Goal: Communication & Community: Answer question/provide support

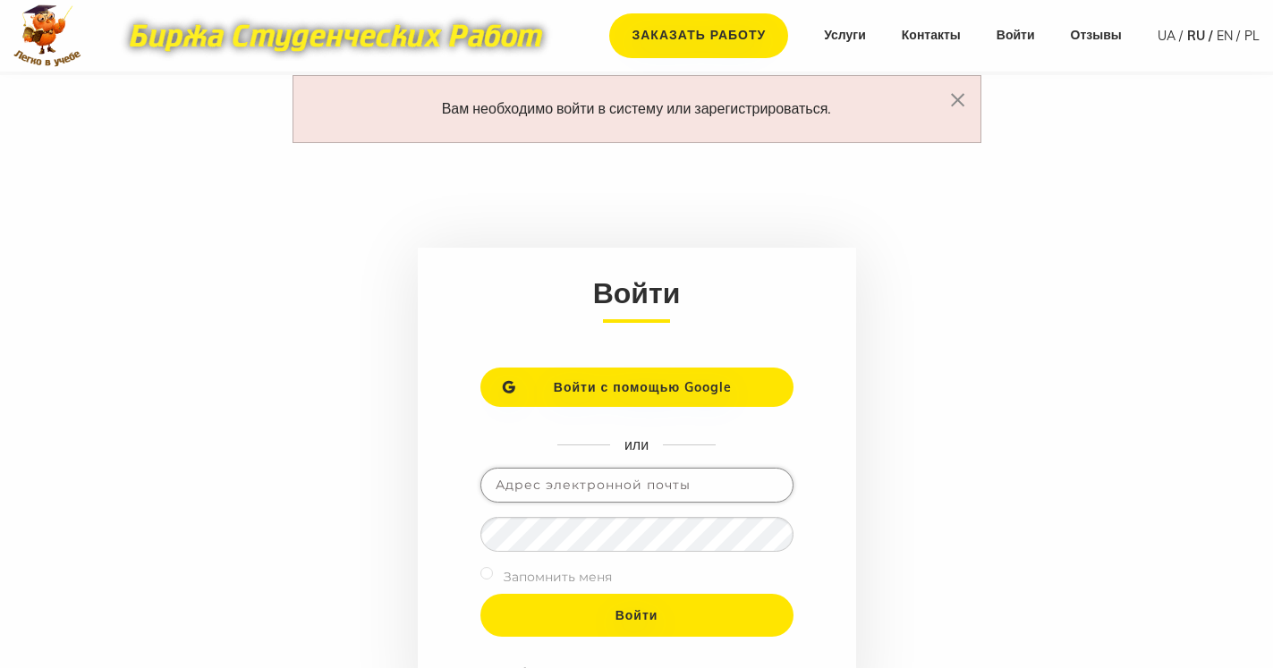
click at [619, 495] on input "email" at bounding box center [636, 485] width 313 height 35
click at [609, 486] on input "email" at bounding box center [636, 485] width 313 height 35
click at [672, 491] on input "email" at bounding box center [636, 485] width 313 height 35
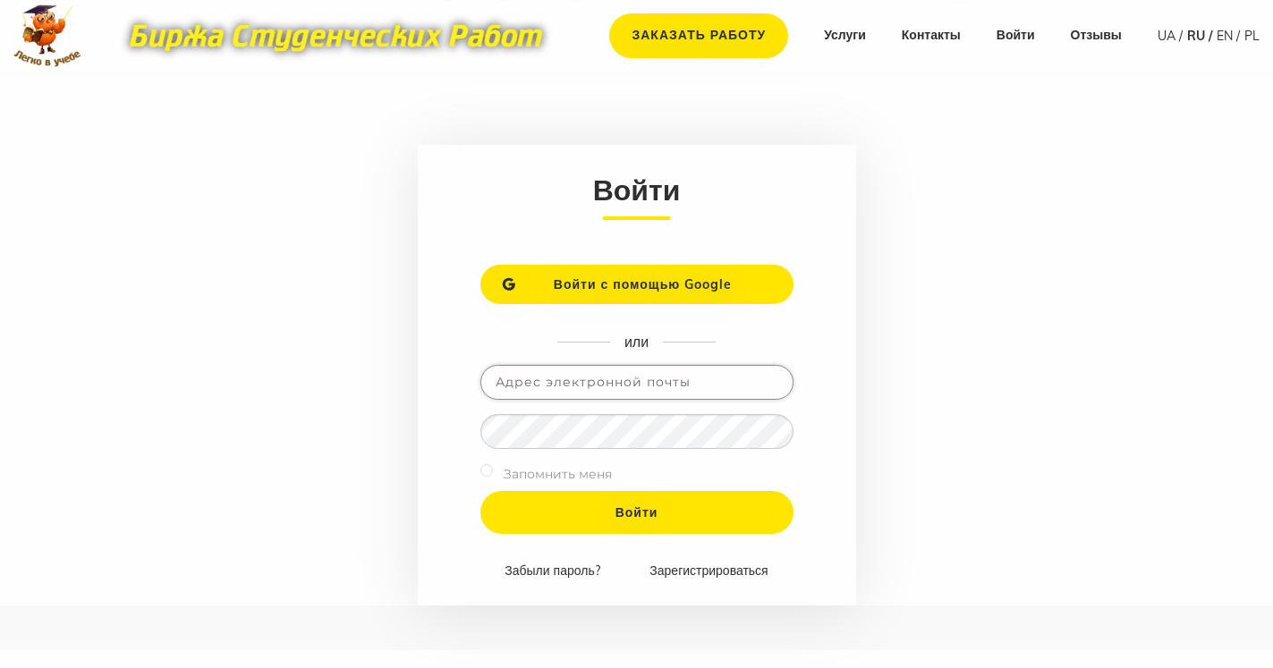
scroll to position [182, 0]
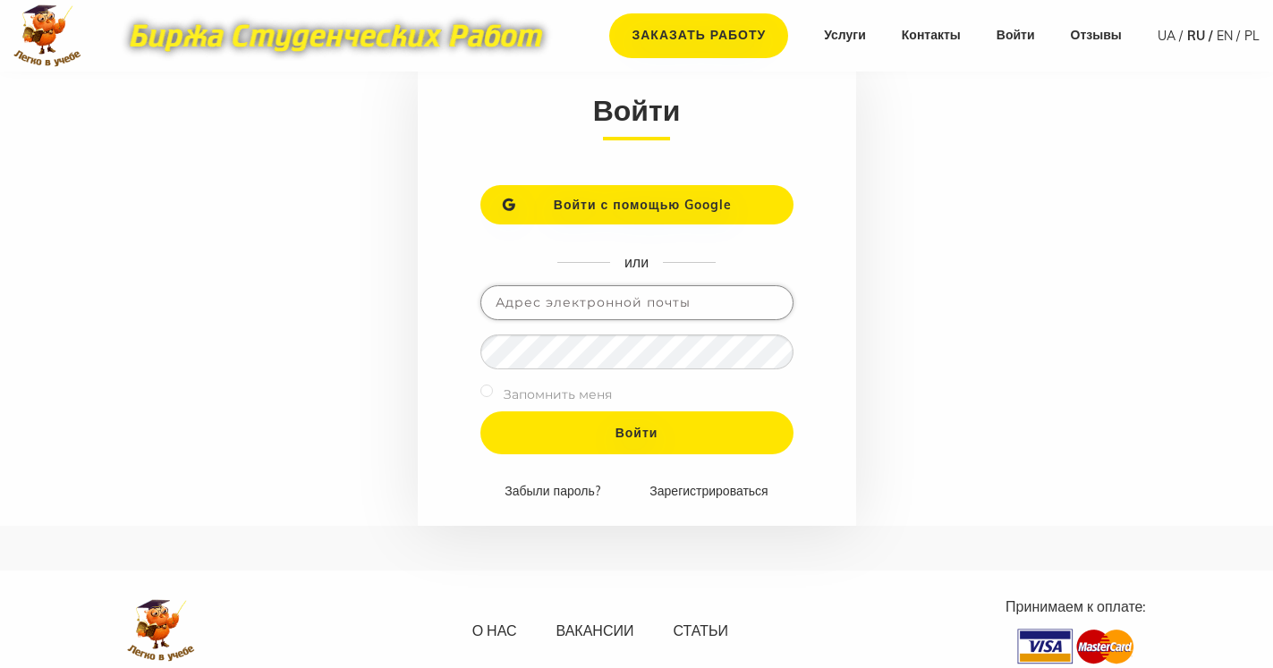
click at [580, 303] on input "email" at bounding box center [636, 302] width 313 height 35
type input "F"
type input "[EMAIL_ADDRESS][DOMAIN_NAME]"
click at [808, 393] on form "Войти Войти с помощью Google или fomkina.toma@meta.ua Запомнить меня Войти Забы…" at bounding box center [637, 295] width 438 height 461
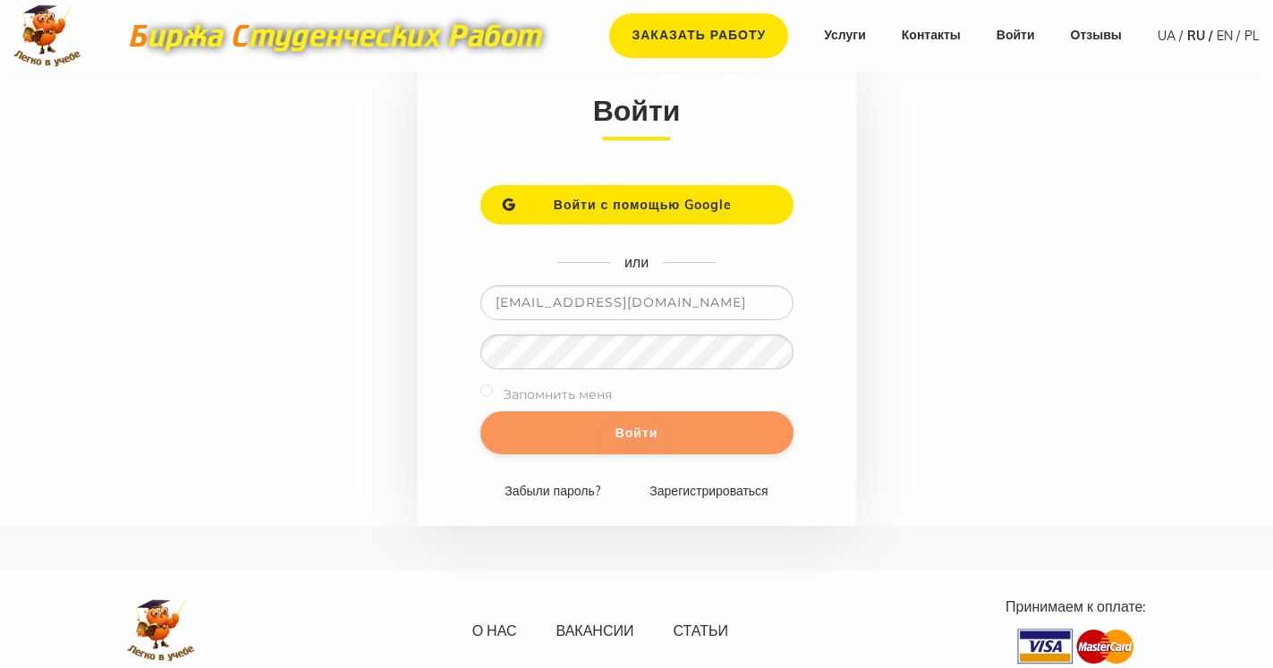
click at [683, 429] on input "Войти" at bounding box center [636, 432] width 313 height 43
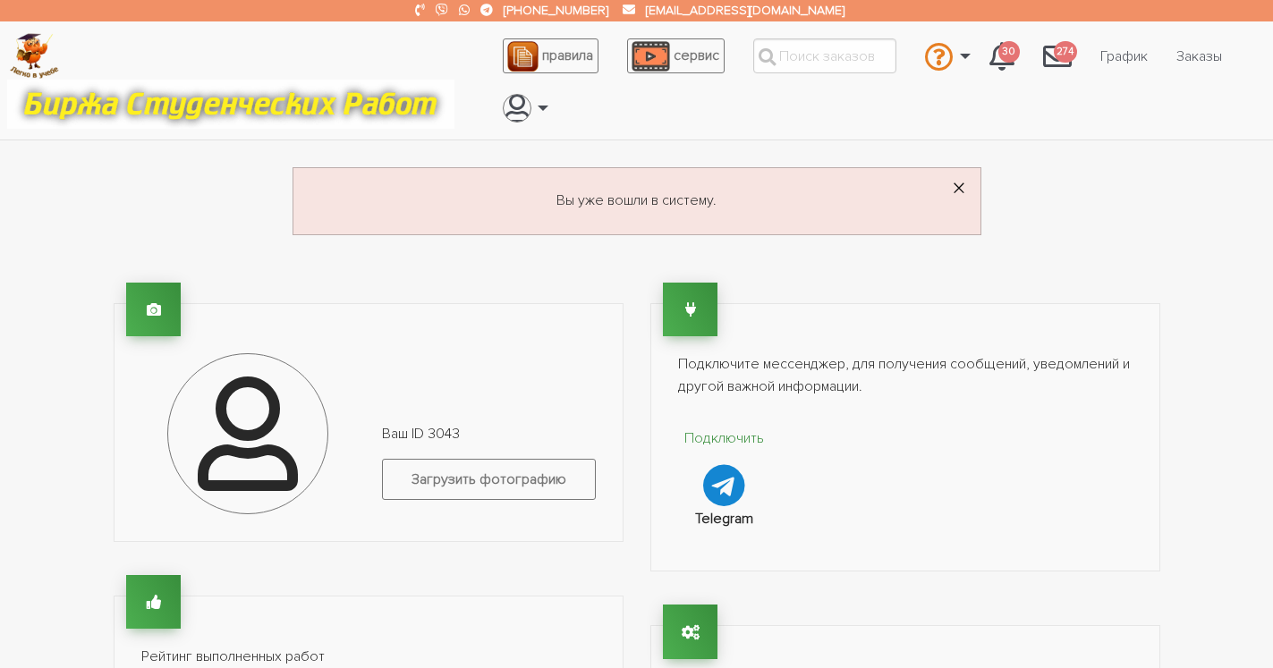
click at [954, 184] on span "×" at bounding box center [958, 189] width 14 height 35
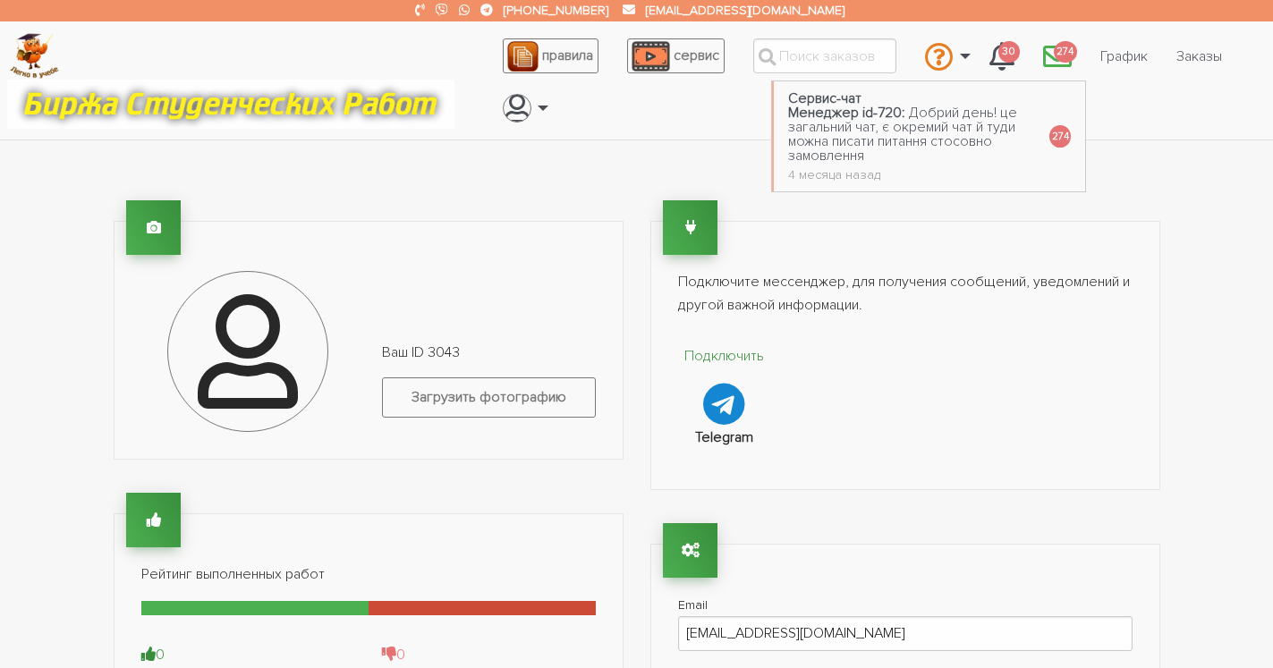
click at [1061, 57] on span "274" at bounding box center [1064, 52] width 23 height 22
click at [1061, 50] on span "274" at bounding box center [1064, 52] width 23 height 22
click at [1050, 140] on span "274" at bounding box center [1059, 136] width 21 height 22
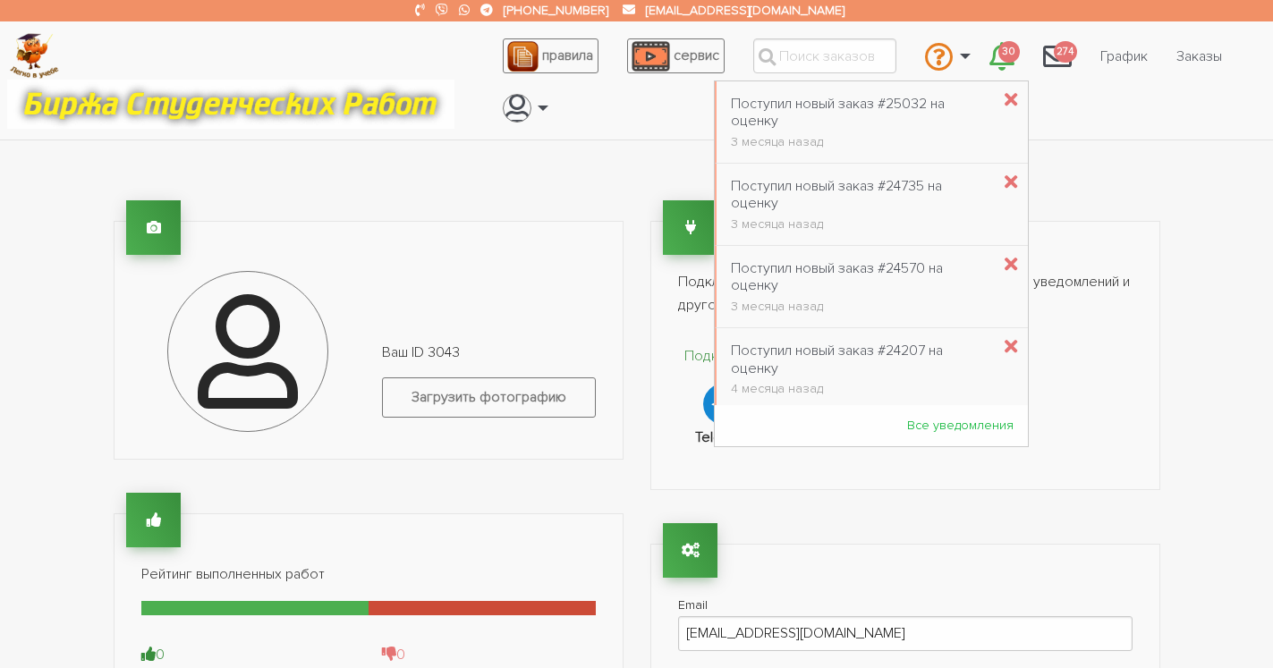
click at [1003, 49] on icon "\a \a 30\a" at bounding box center [1001, 56] width 25 height 29
click at [922, 425] on link "Все уведомления" at bounding box center [959, 425] width 135 height 33
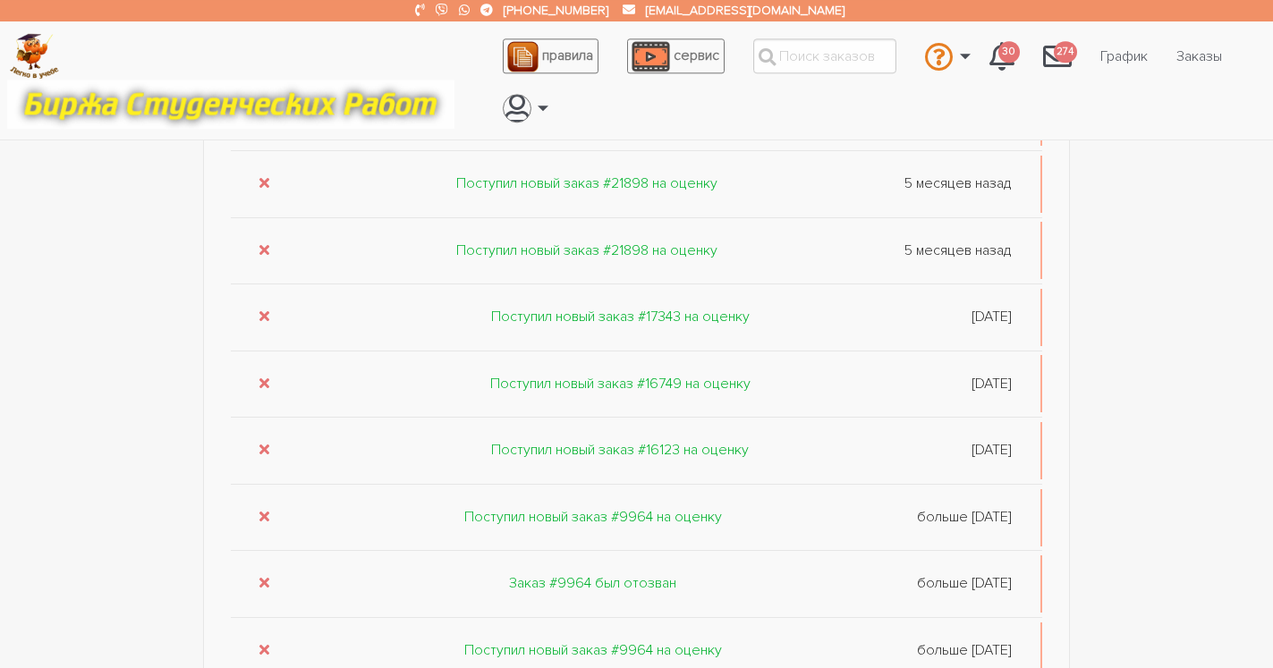
scroll to position [911, 0]
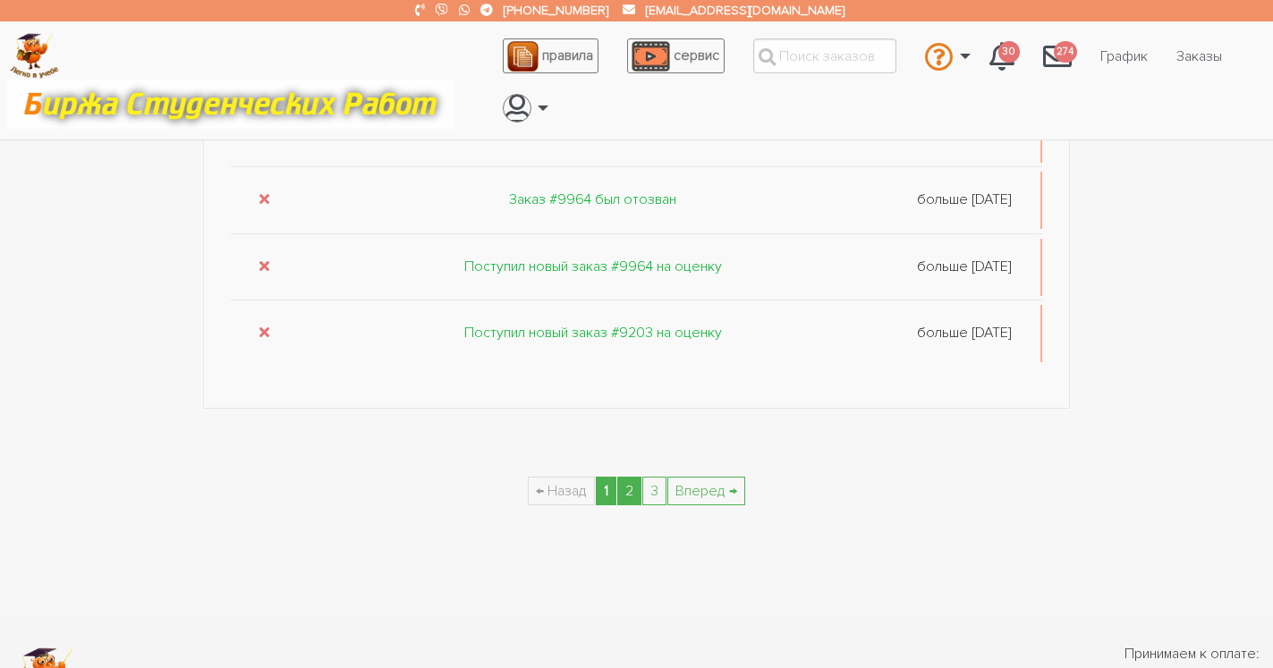
click at [630, 490] on link "2" at bounding box center [629, 491] width 24 height 29
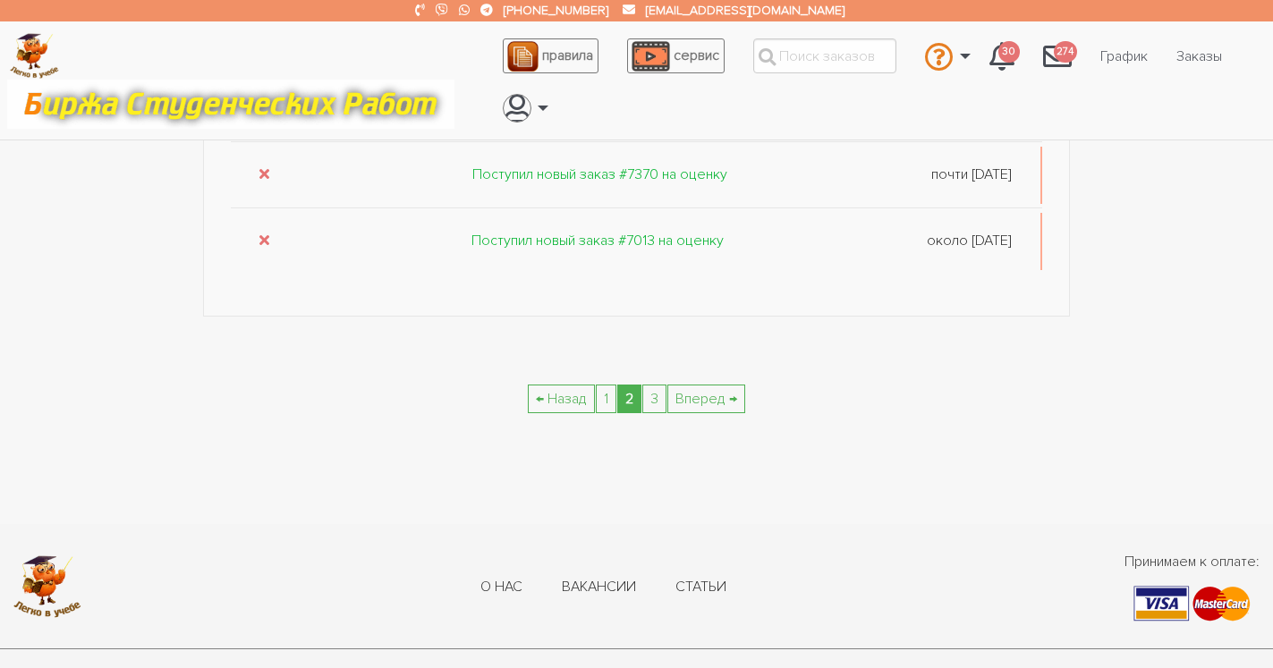
scroll to position [1094, 0]
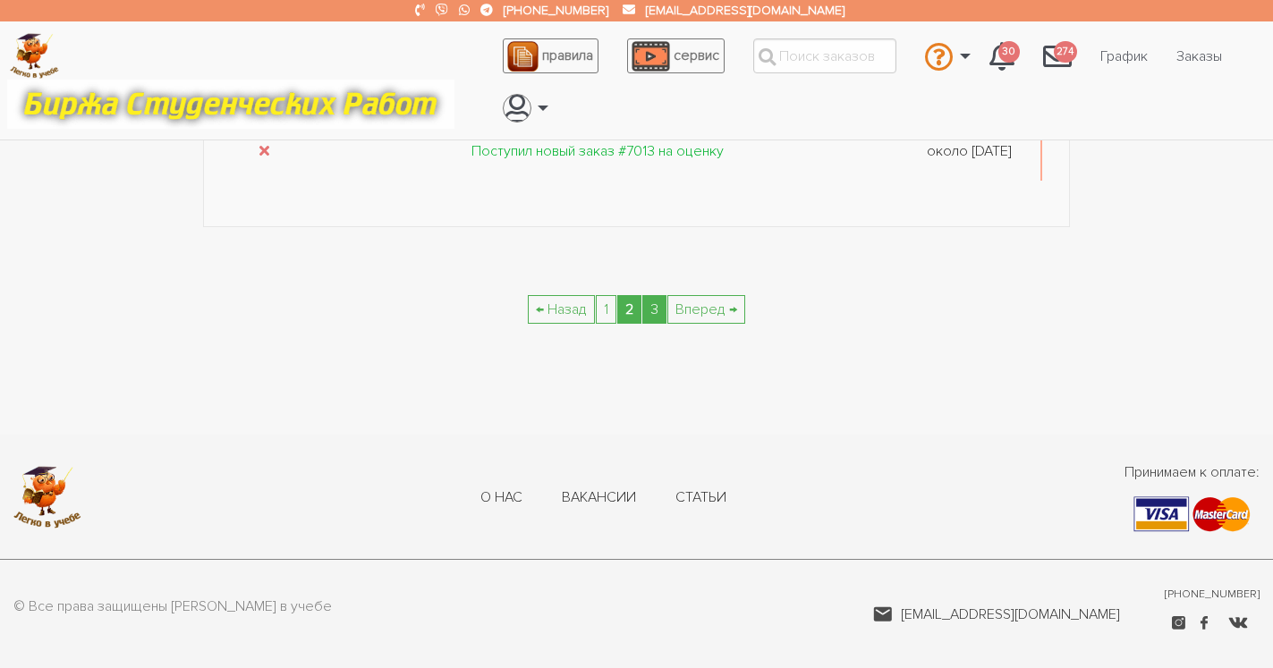
click at [658, 303] on link "3" at bounding box center [654, 309] width 24 height 29
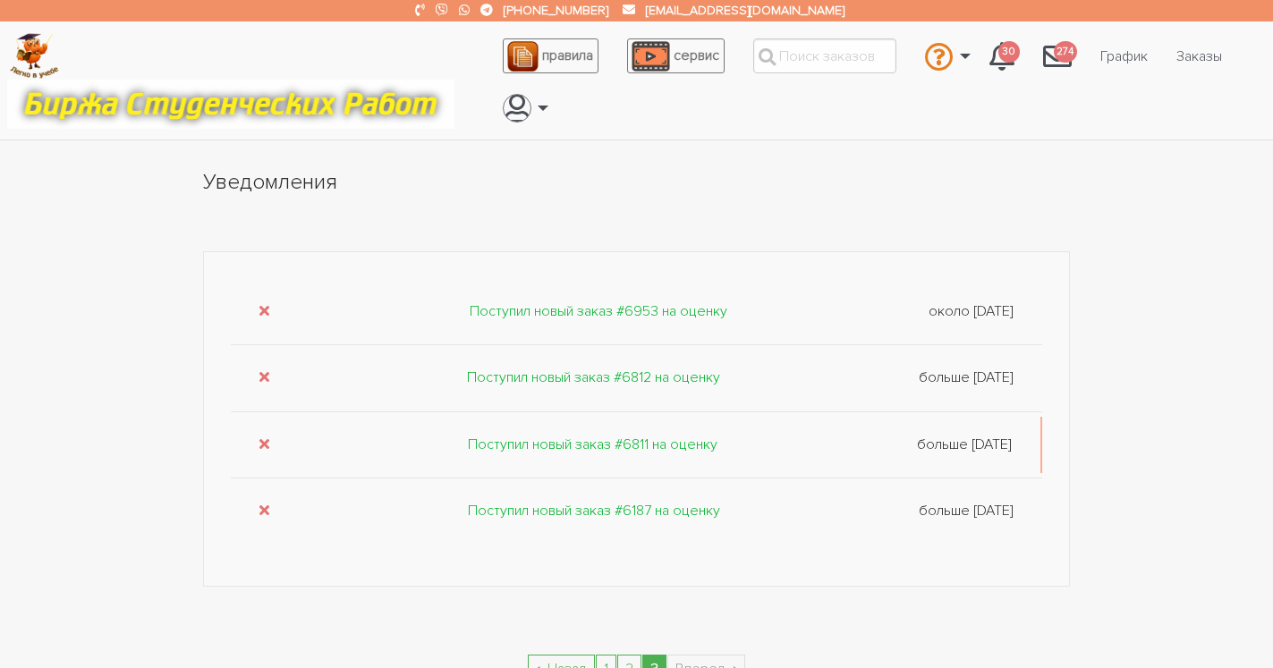
click at [1106, 235] on div "Уведомления Поступил новый заказ #6953 на оценку около 3 лет назад Поступил нов…" at bounding box center [636, 403] width 1073 height 473
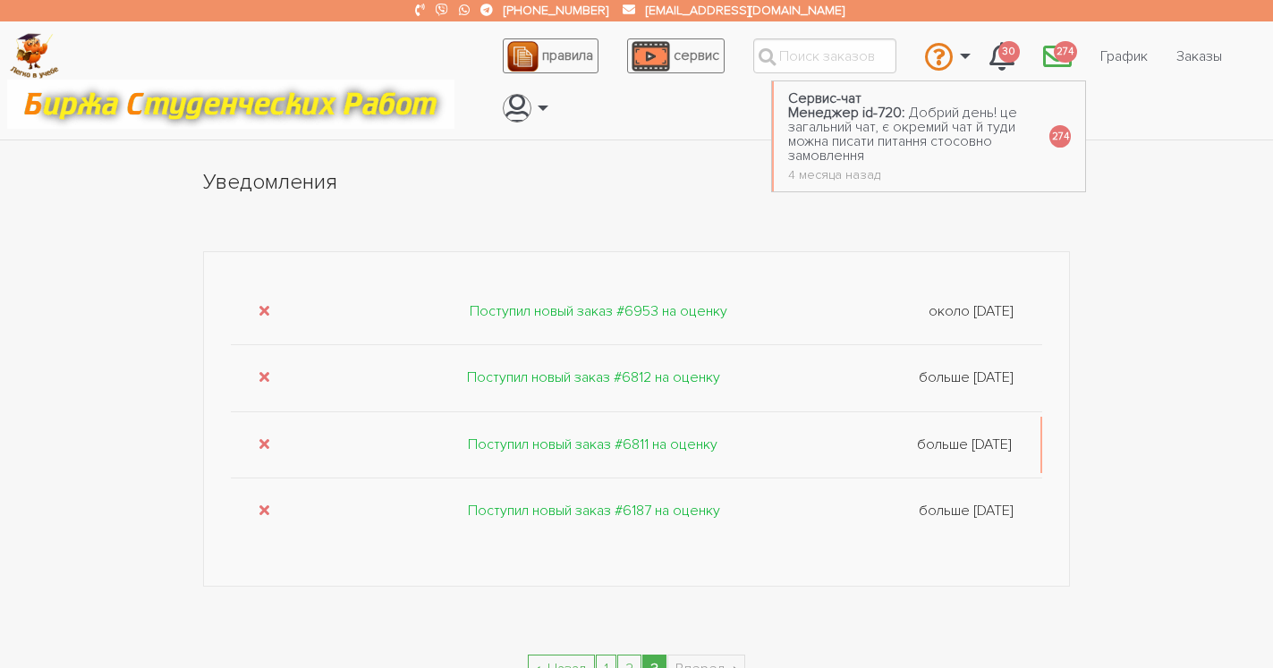
click at [1067, 52] on span "274" at bounding box center [1064, 52] width 23 height 22
click at [1049, 141] on span "274" at bounding box center [1059, 136] width 21 height 22
click at [1063, 54] on span "274" at bounding box center [1064, 52] width 23 height 22
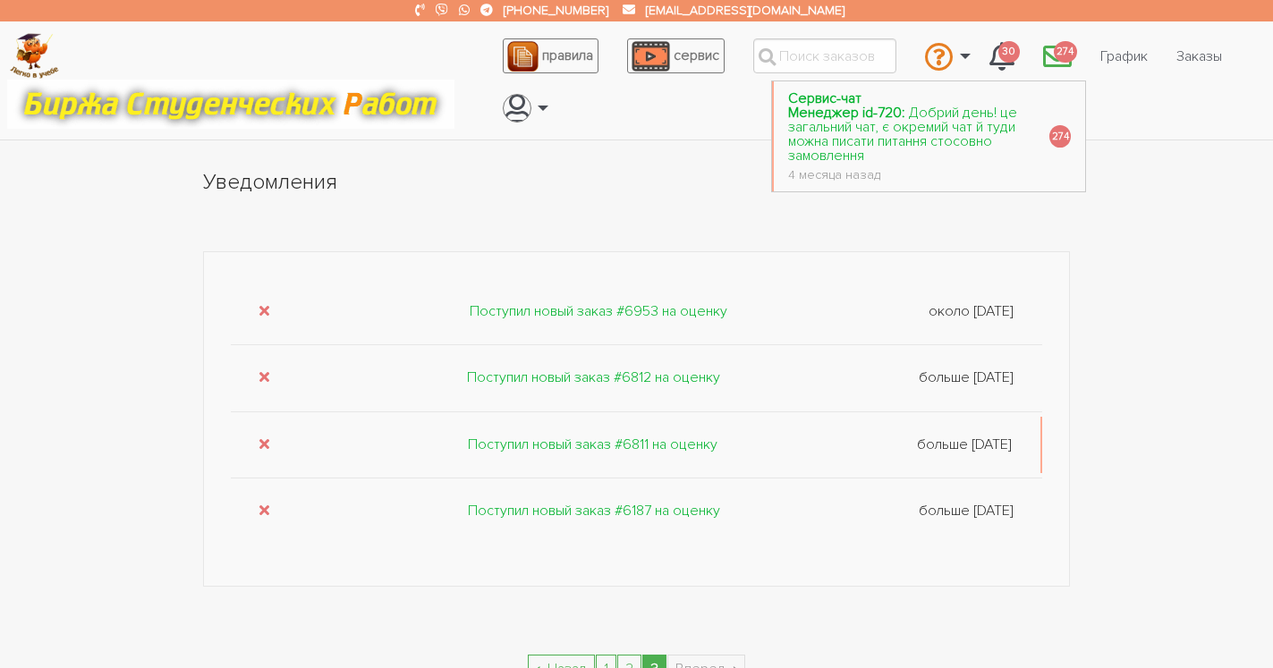
click at [893, 127] on span "Добрий день! це загальний чат, є окремий чат й туди можна писати питання стосов…" at bounding box center [902, 134] width 229 height 61
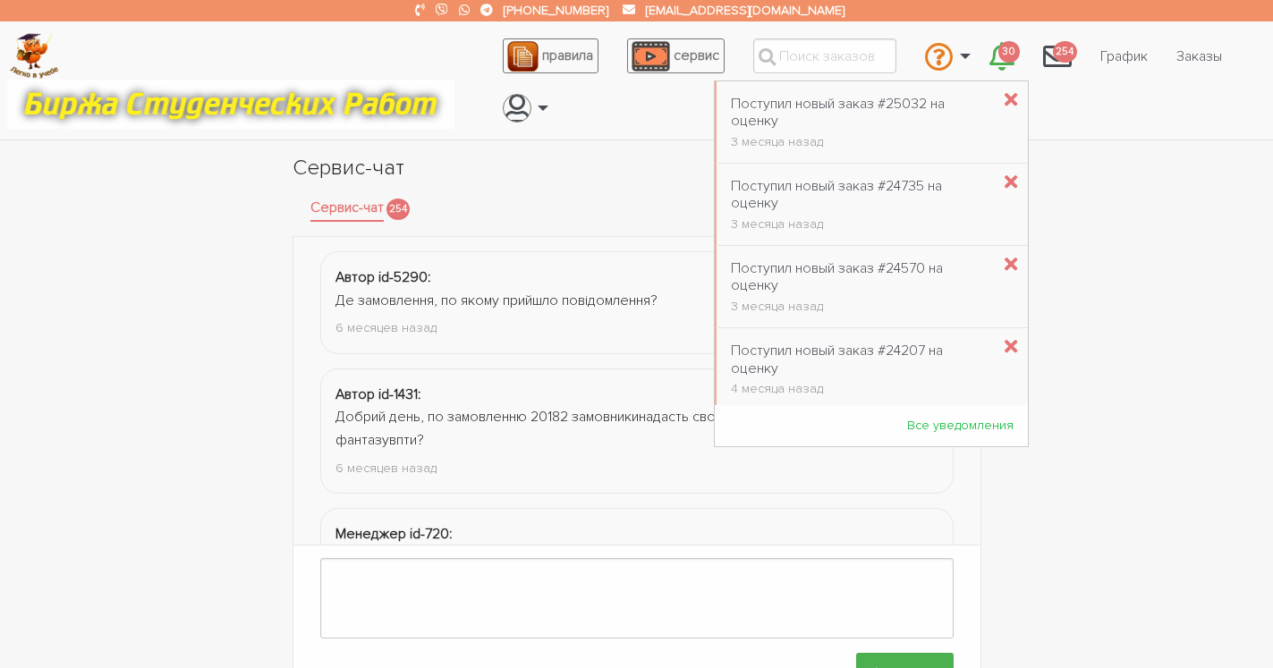
scroll to position [2218, 0]
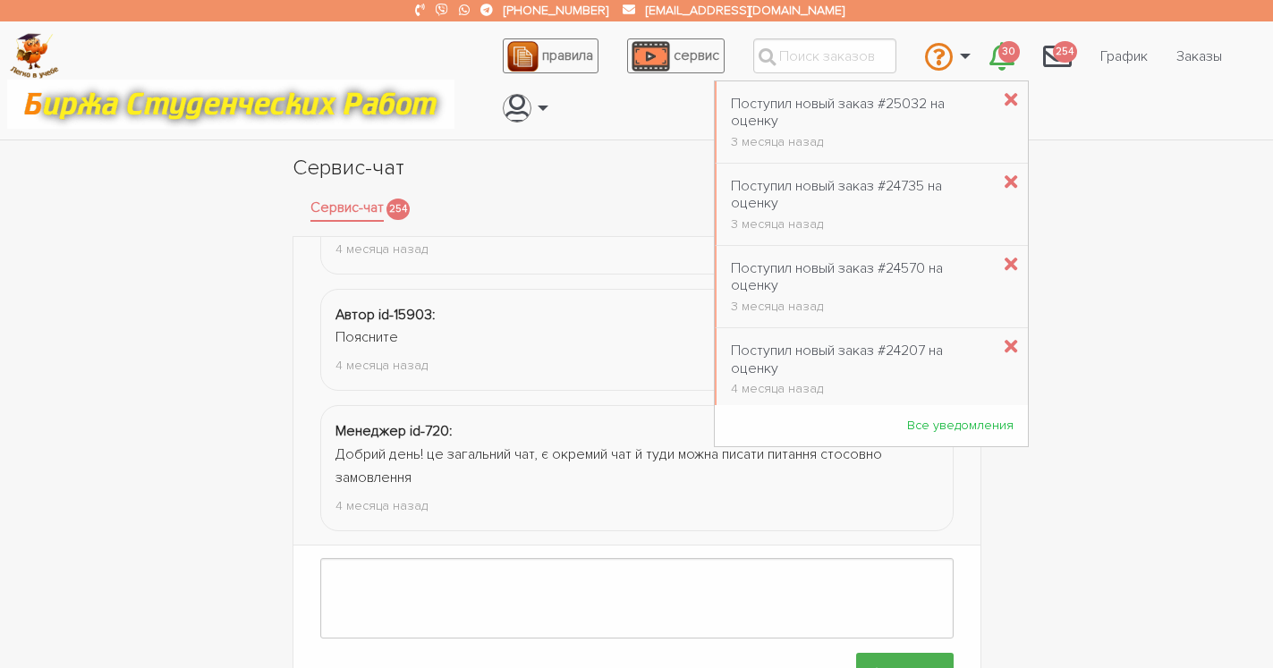
click at [1104, 486] on div "← Назад Вперед → Автор id-5290: Де замовлення, по якому прийшло повідомлення? 6…" at bounding box center [636, 471] width 1073 height 471
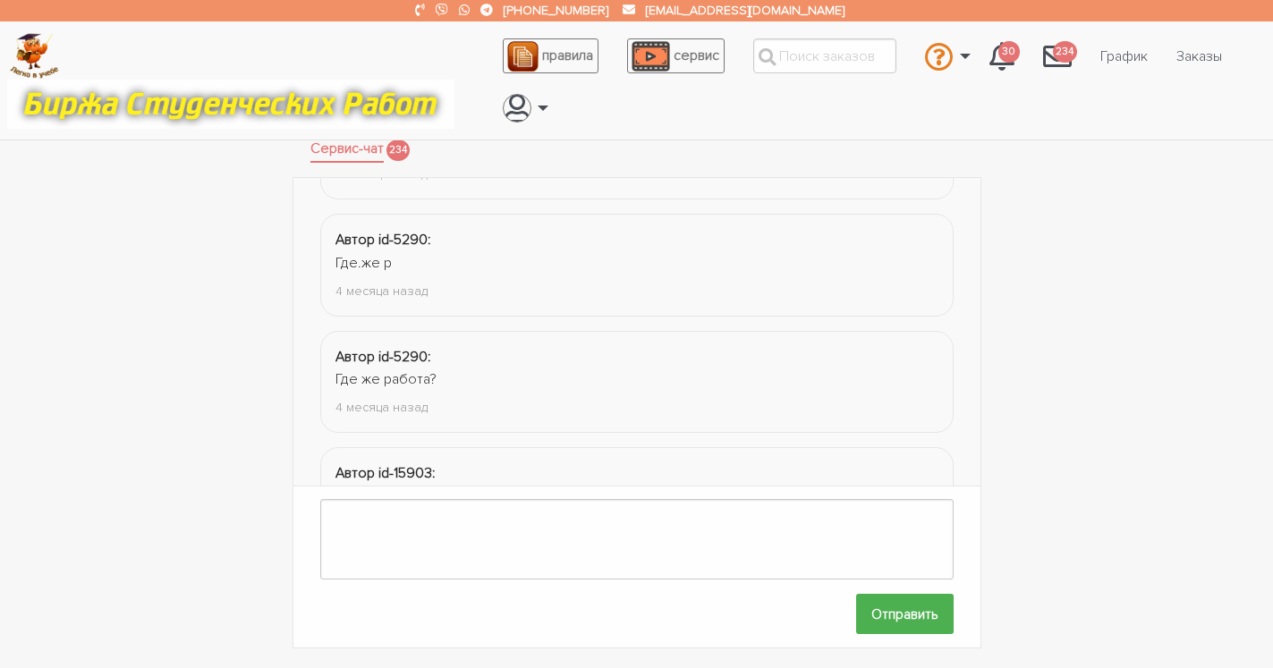
scroll to position [7371, 0]
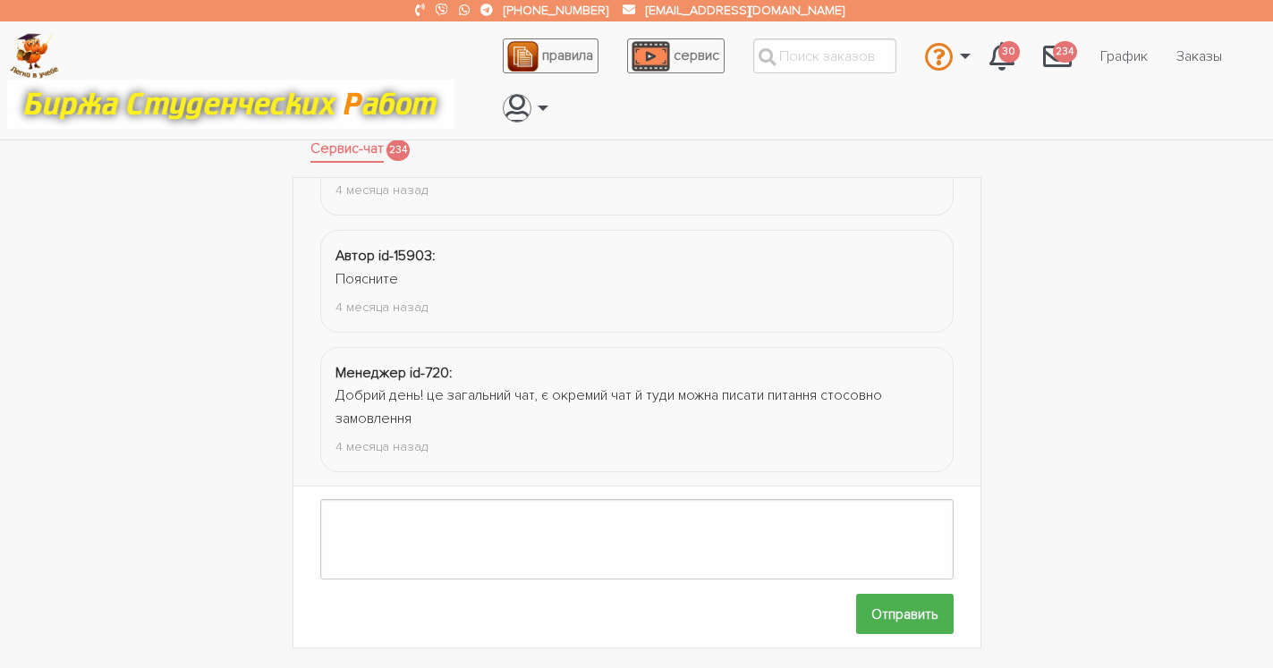
click at [1023, 260] on div "← Назад Вперед → Автор id-5290: А где материалы заказа??? больше 1 года назад А…" at bounding box center [636, 412] width 1073 height 471
